Goal: Find contact information: Find contact information

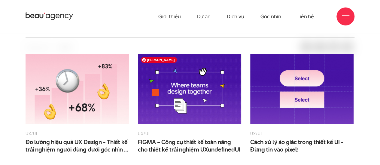
scroll to position [161, 0]
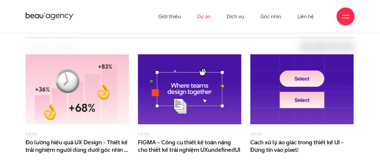
click at [203, 17] on link "Dự án" at bounding box center [204, 16] width 14 height 33
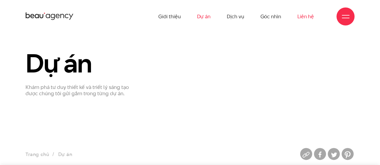
click at [302, 17] on link "Liên hệ" at bounding box center [305, 16] width 17 height 33
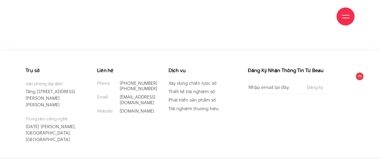
scroll to position [413, 0]
